Goal: Task Accomplishment & Management: Manage account settings

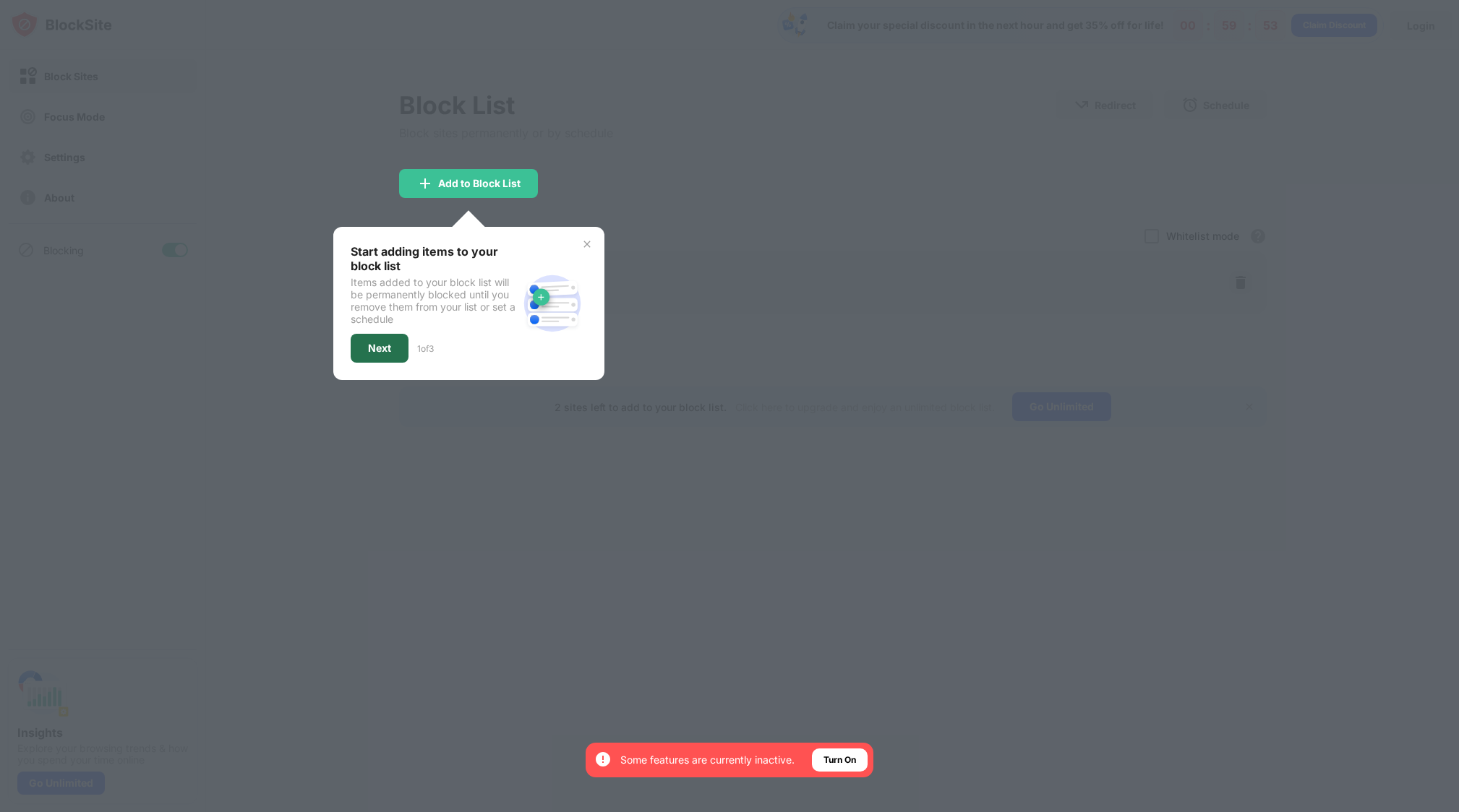
click at [377, 350] on div "Next" at bounding box center [380, 348] width 23 height 12
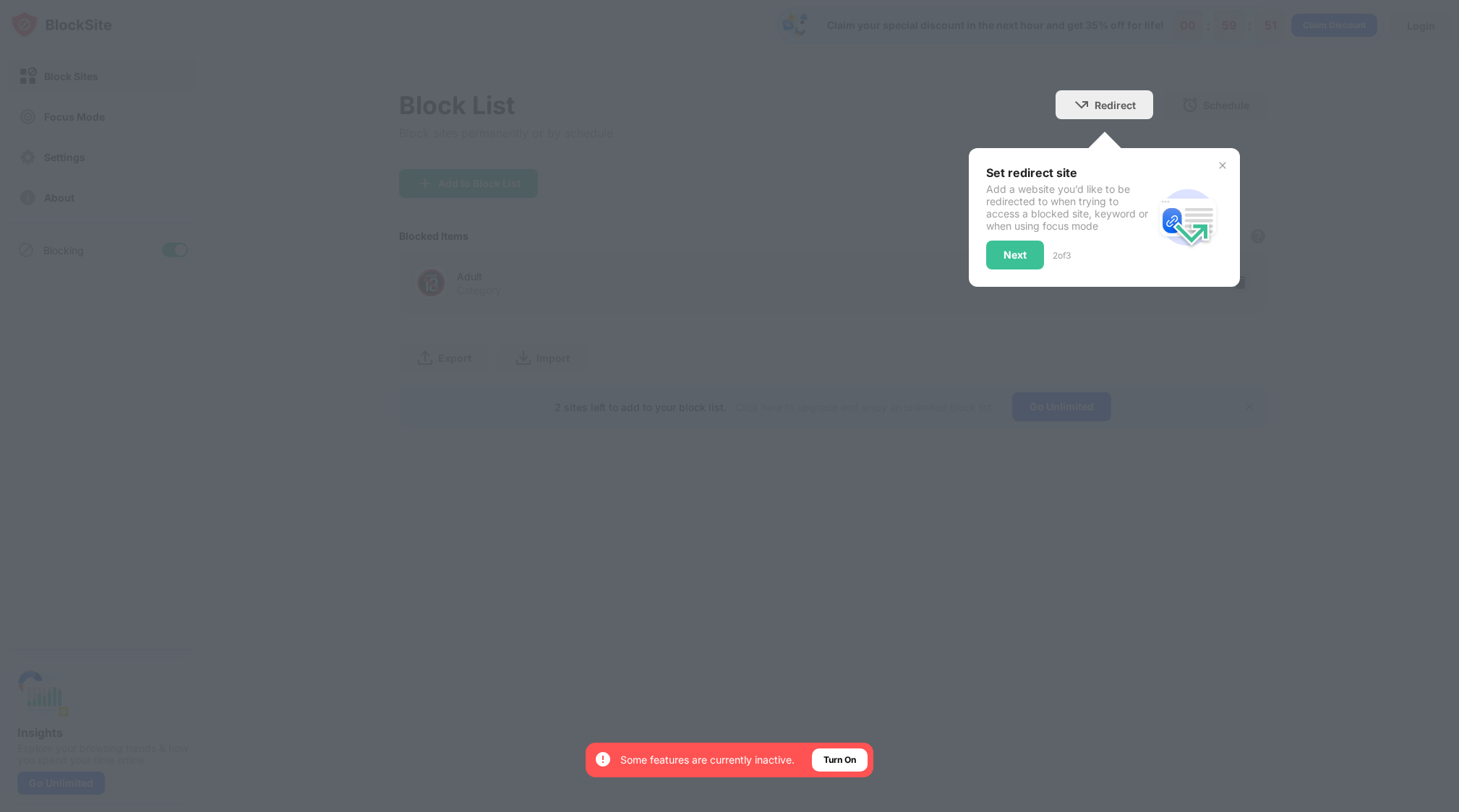
drag, startPoint x: 1220, startPoint y: 165, endPoint x: 1033, endPoint y: 177, distance: 187.4
click at [1219, 165] on img at bounding box center [1222, 166] width 12 height 12
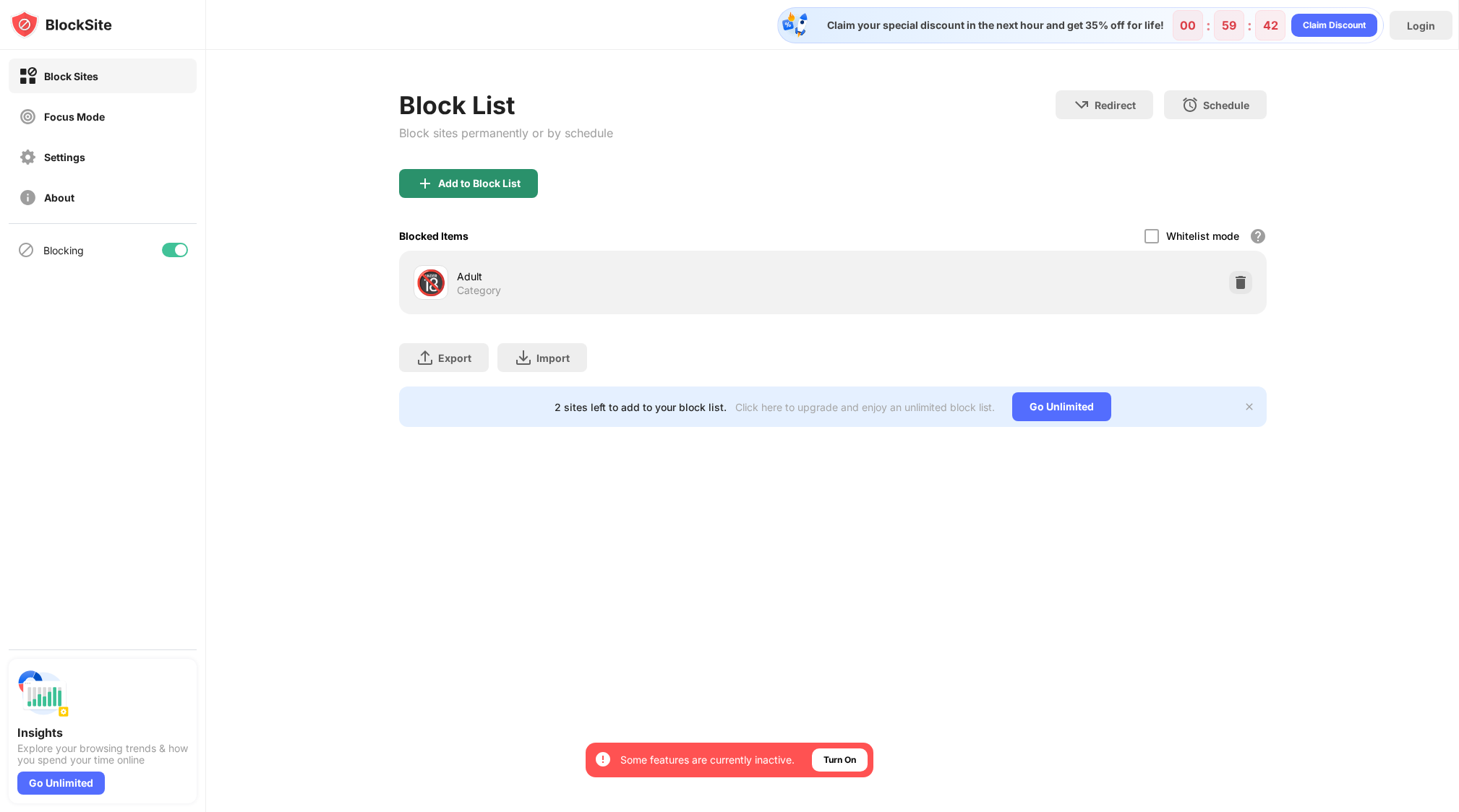
click at [472, 178] on div "Add to Block List" at bounding box center [479, 183] width 82 height 12
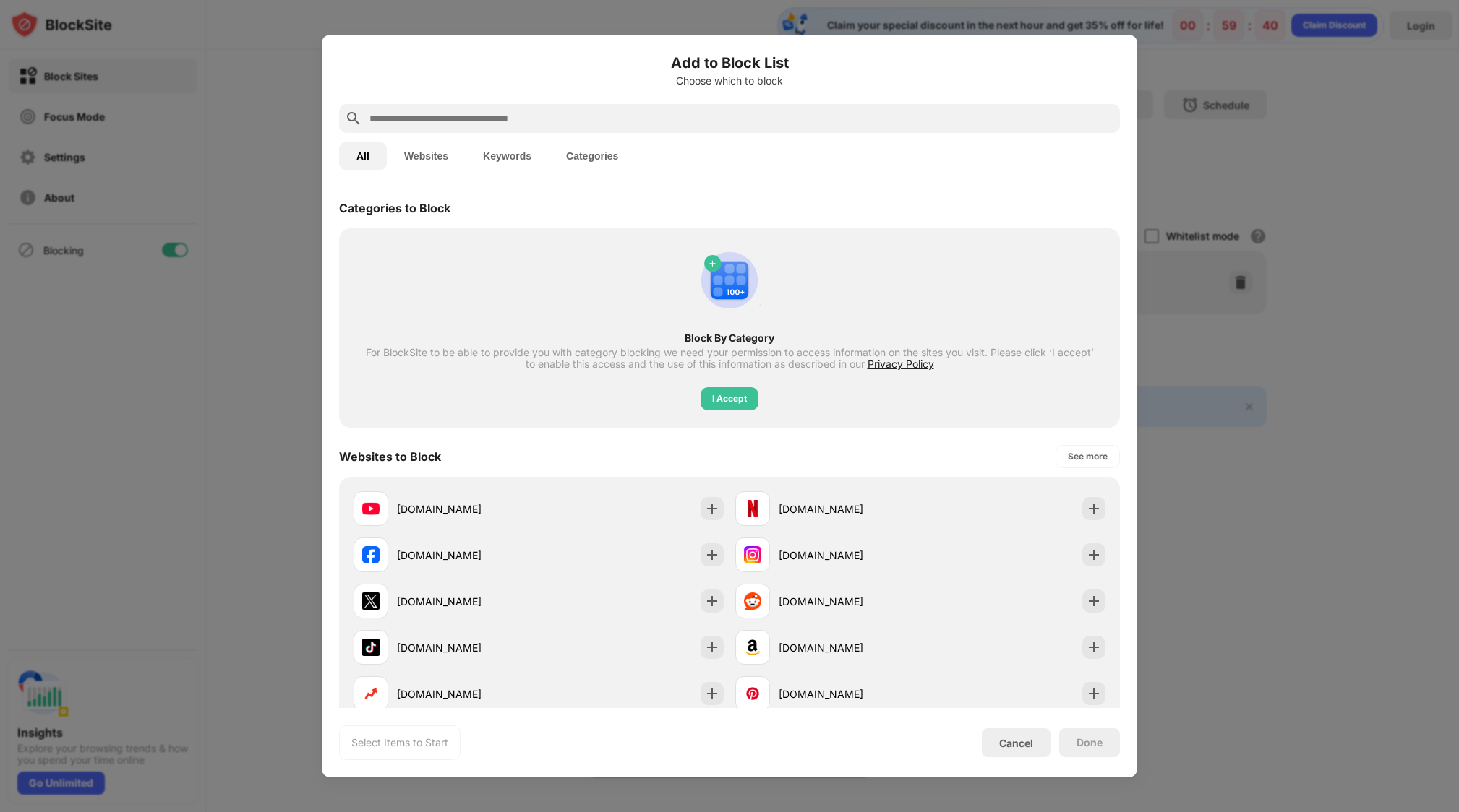
click at [452, 107] on div at bounding box center [729, 118] width 780 height 29
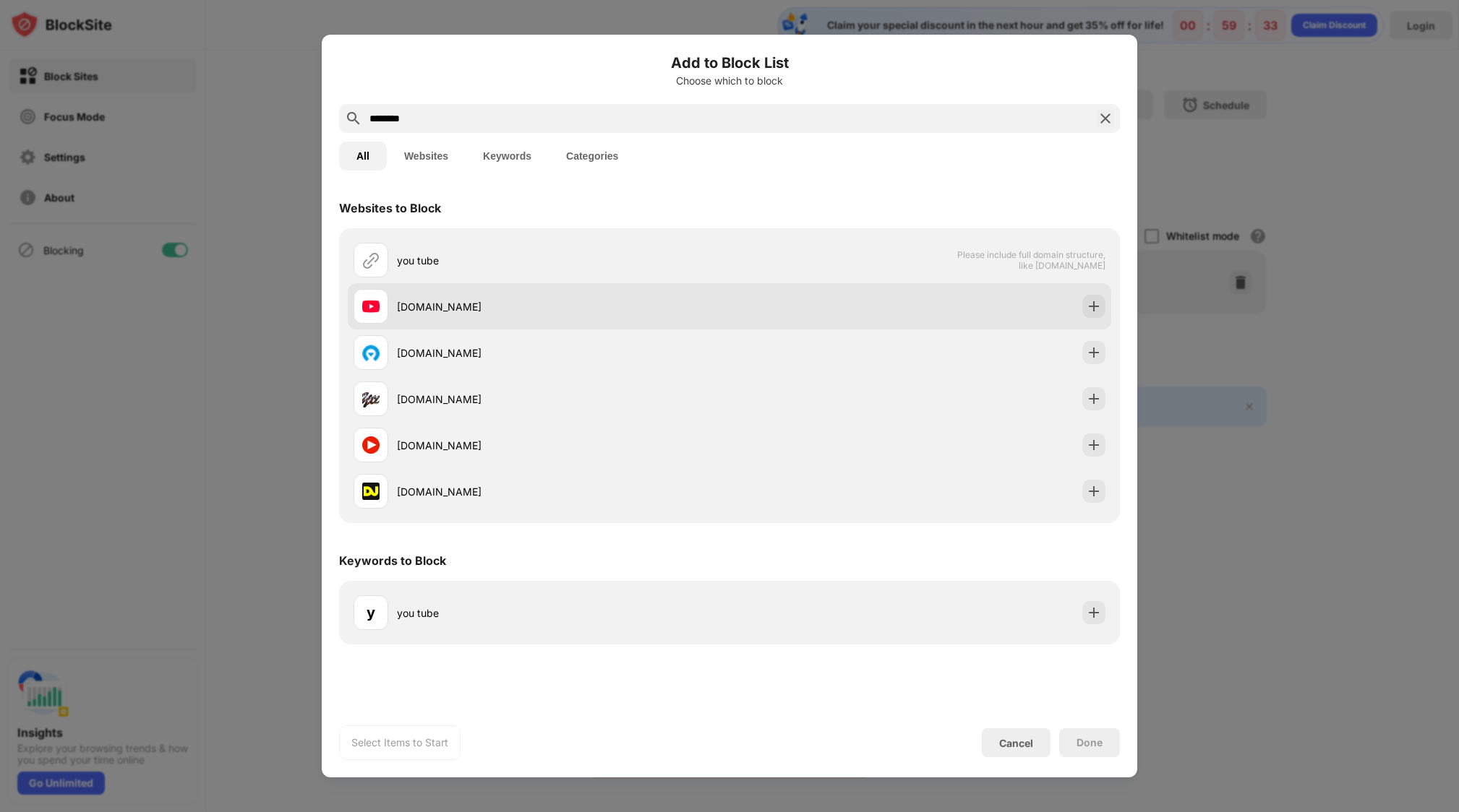
type input "********"
click at [394, 303] on div "[DOMAIN_NAME]" at bounding box center [542, 306] width 376 height 35
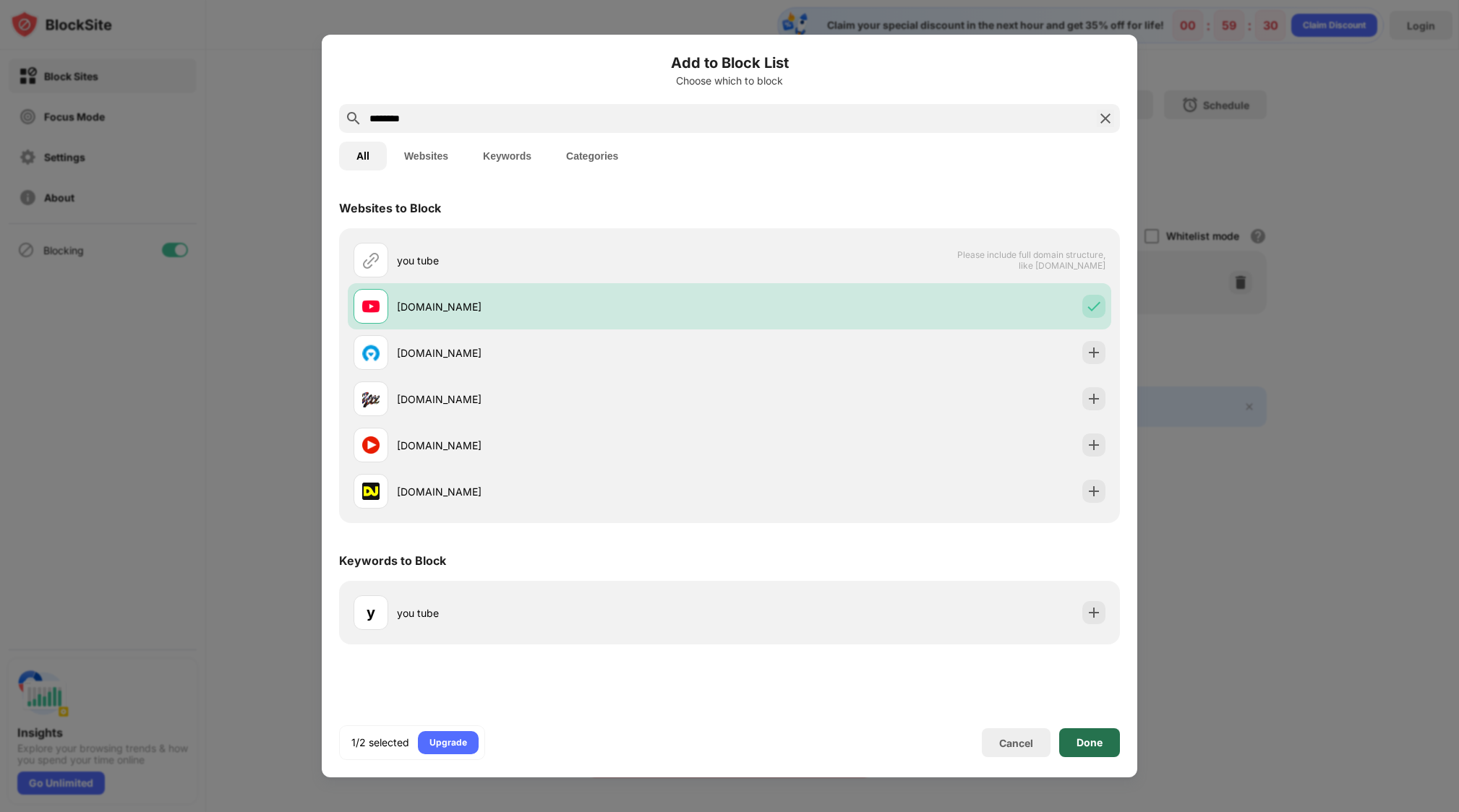
click at [1086, 741] on div "Done" at bounding box center [1089, 743] width 26 height 12
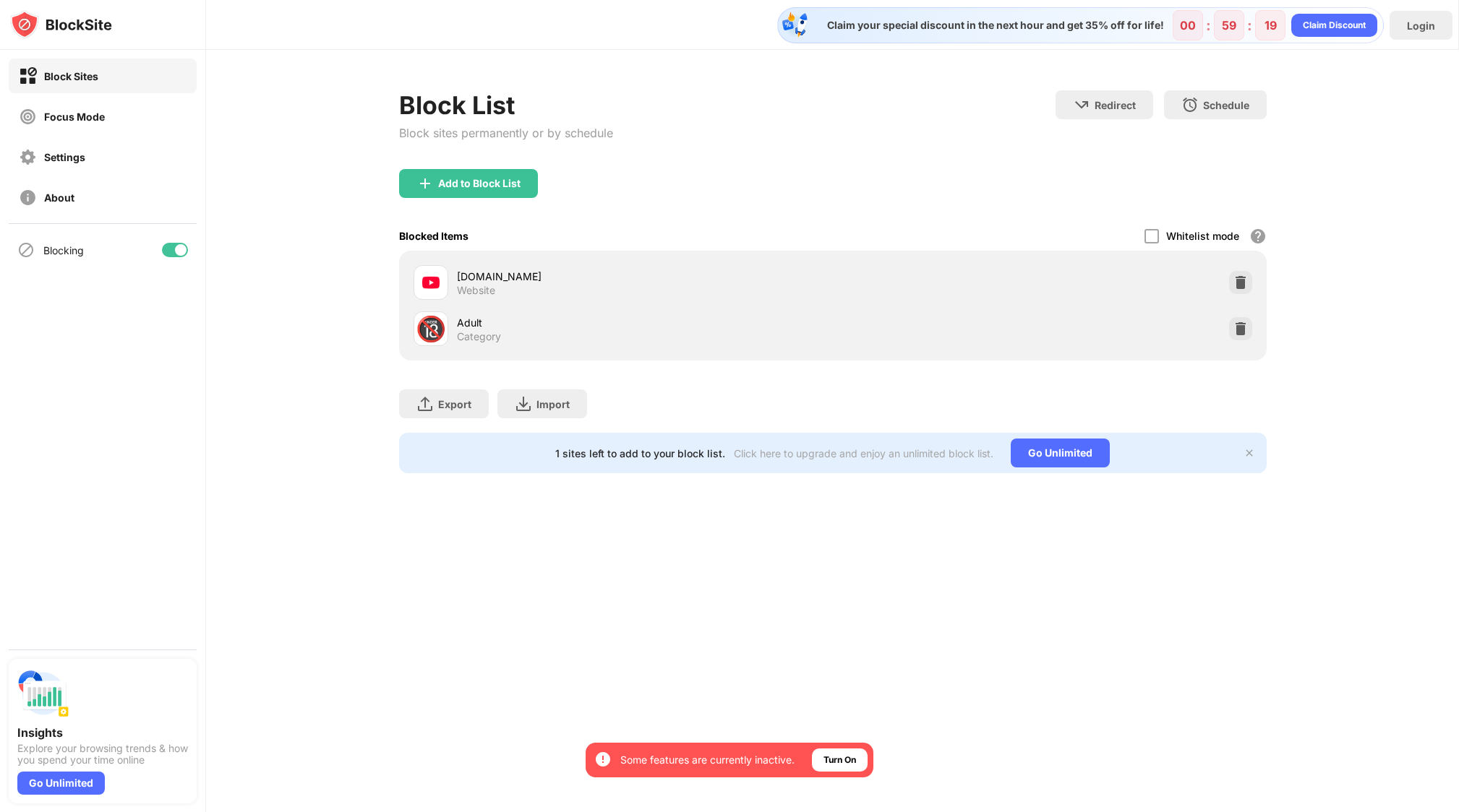
click at [773, 761] on div "Some features are currently inactive." at bounding box center [708, 760] width 174 height 15
click at [852, 765] on div "Turn On" at bounding box center [840, 760] width 33 height 15
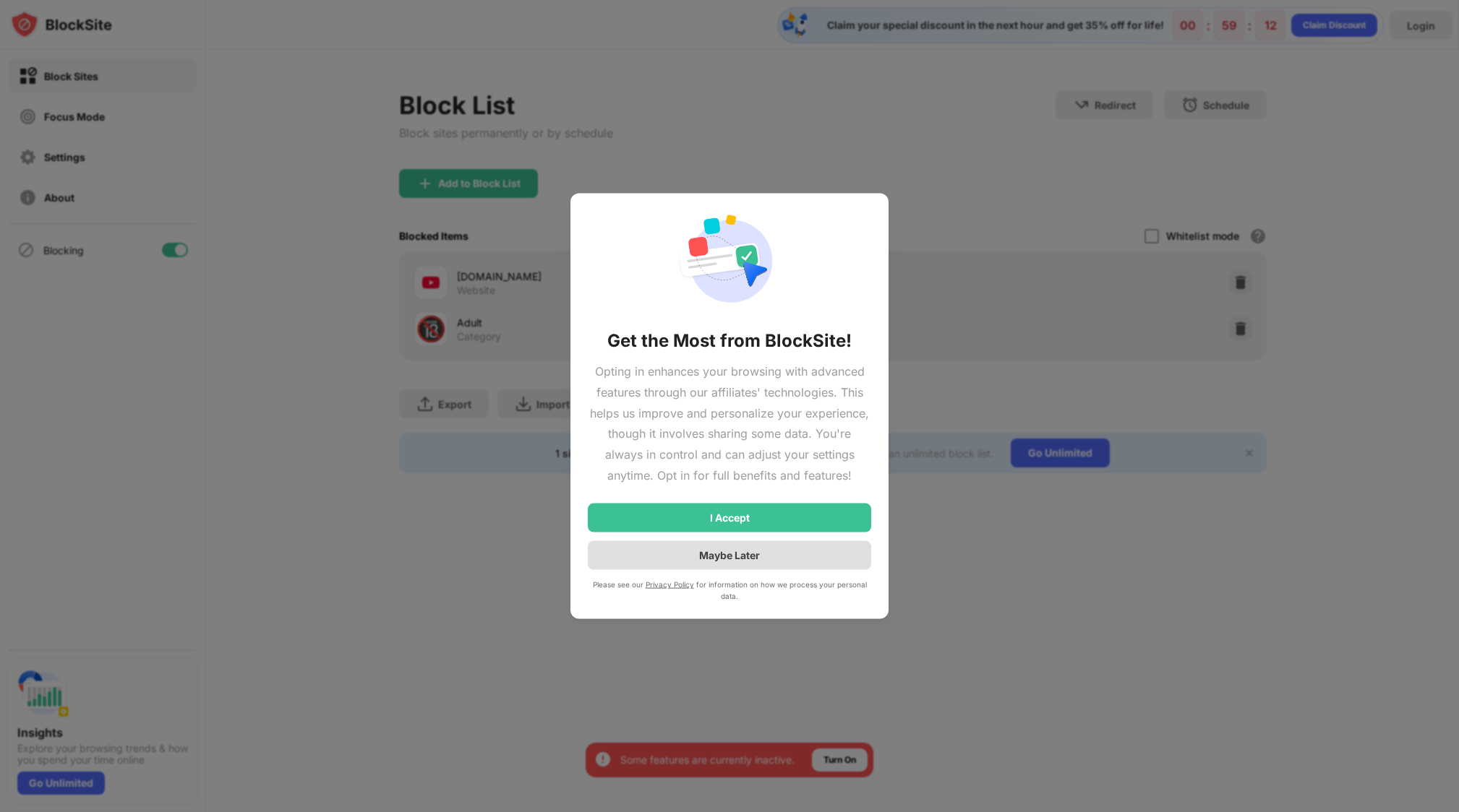
click at [688, 552] on div "Maybe Later" at bounding box center [729, 555] width 283 height 29
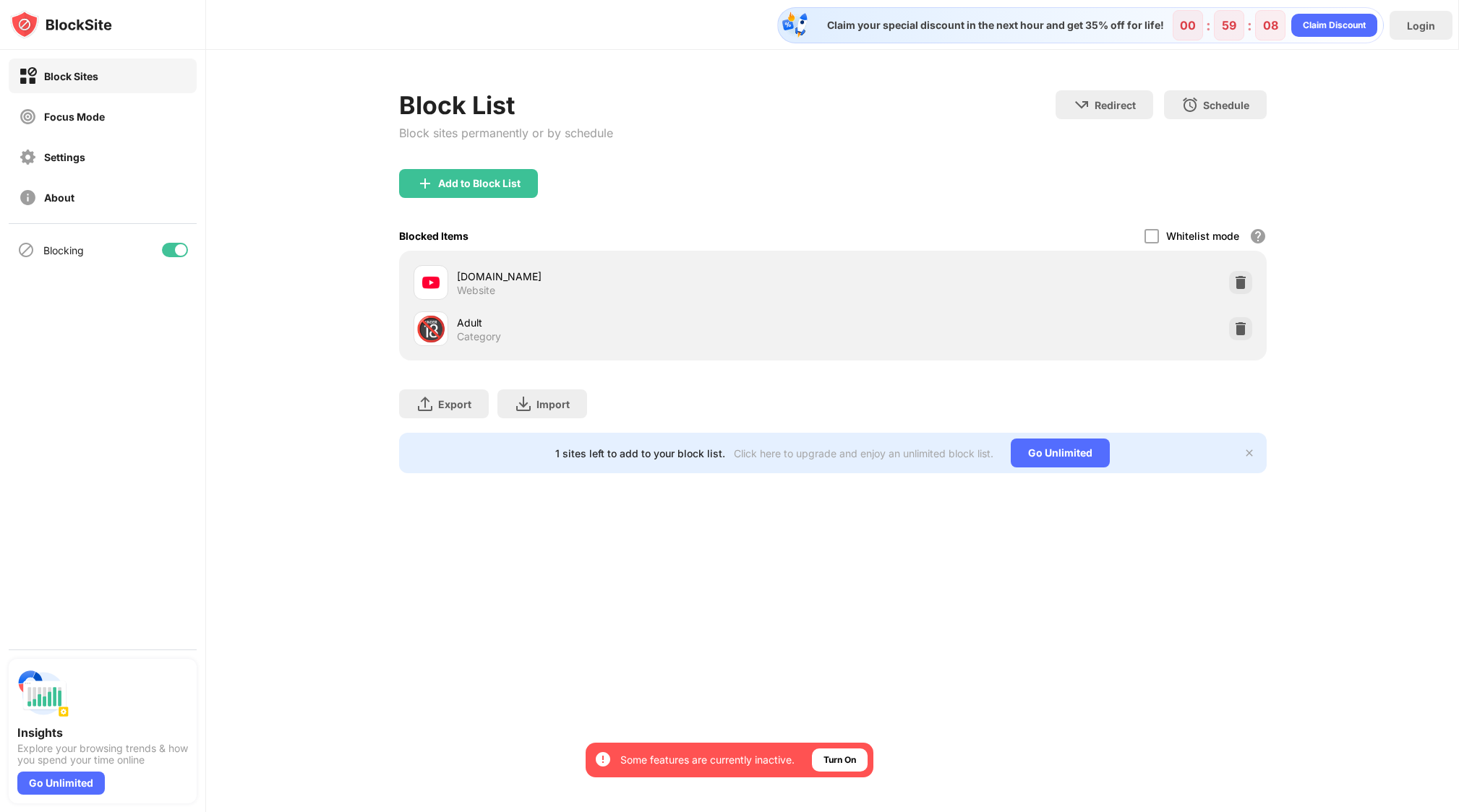
click at [883, 580] on div "Claim your special discount in the next hour and get 35% off for life! 00 : 59 …" at bounding box center [833, 406] width 1253 height 812
click at [76, 78] on div "Block Sites" at bounding box center [71, 76] width 54 height 13
